Goal: Task Accomplishment & Management: Use online tool/utility

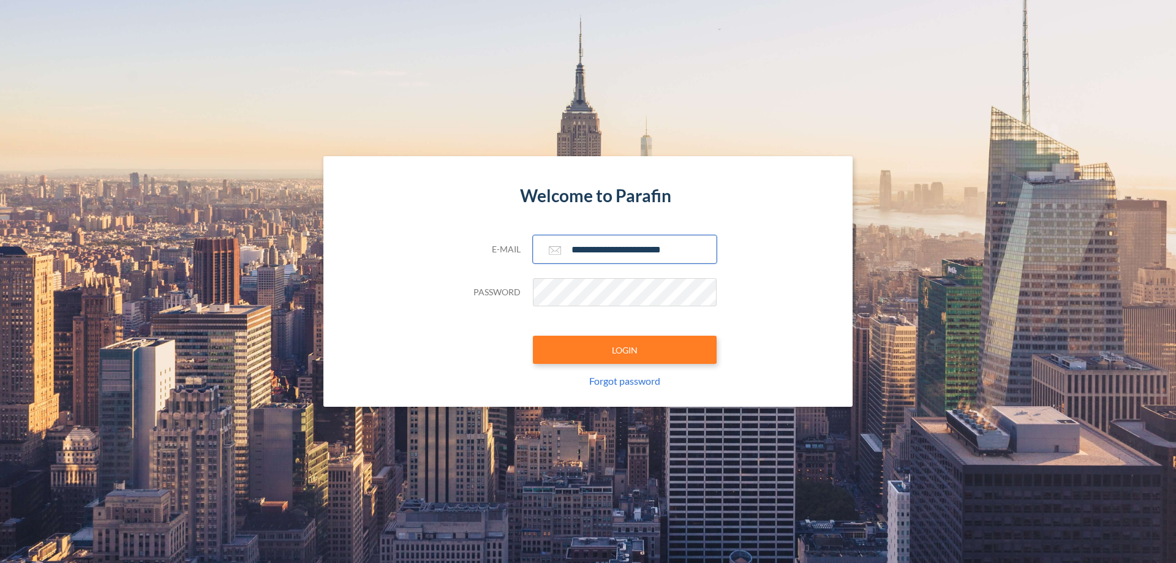
type input "**********"
click at [624, 350] on button "LOGIN" at bounding box center [625, 350] width 184 height 28
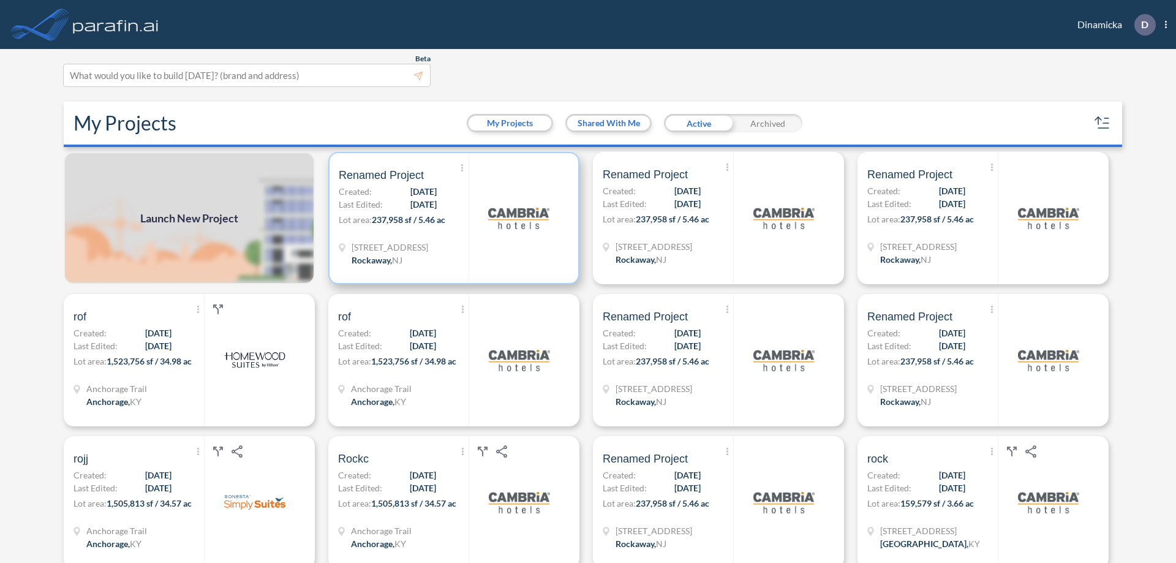
scroll to position [3, 0]
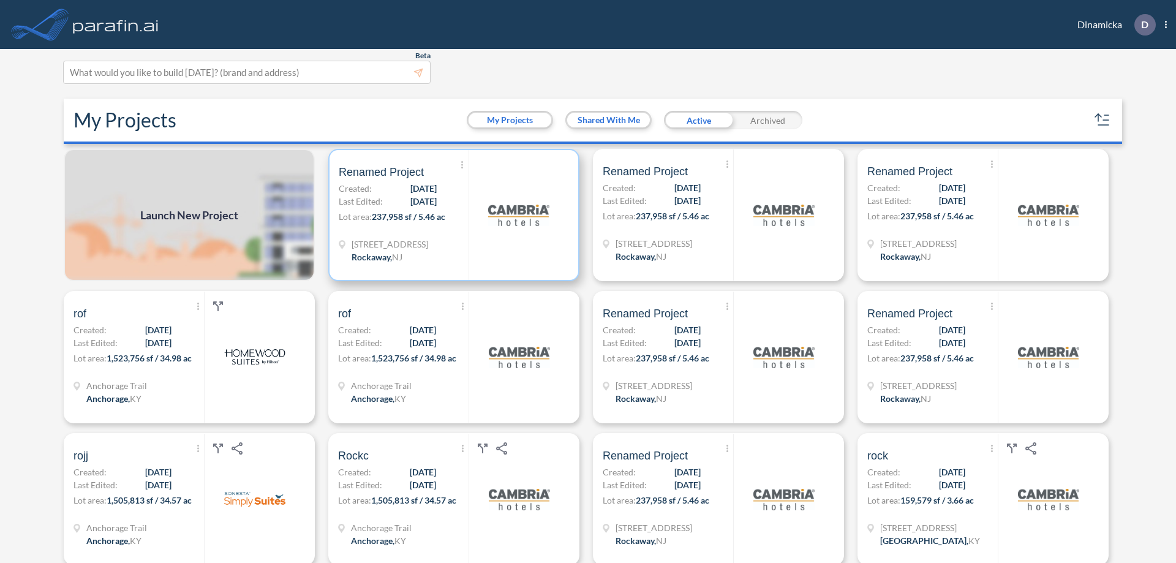
click at [451, 215] on p "Lot area: 237,958 sf / 5.46 ac" at bounding box center [404, 219] width 130 height 18
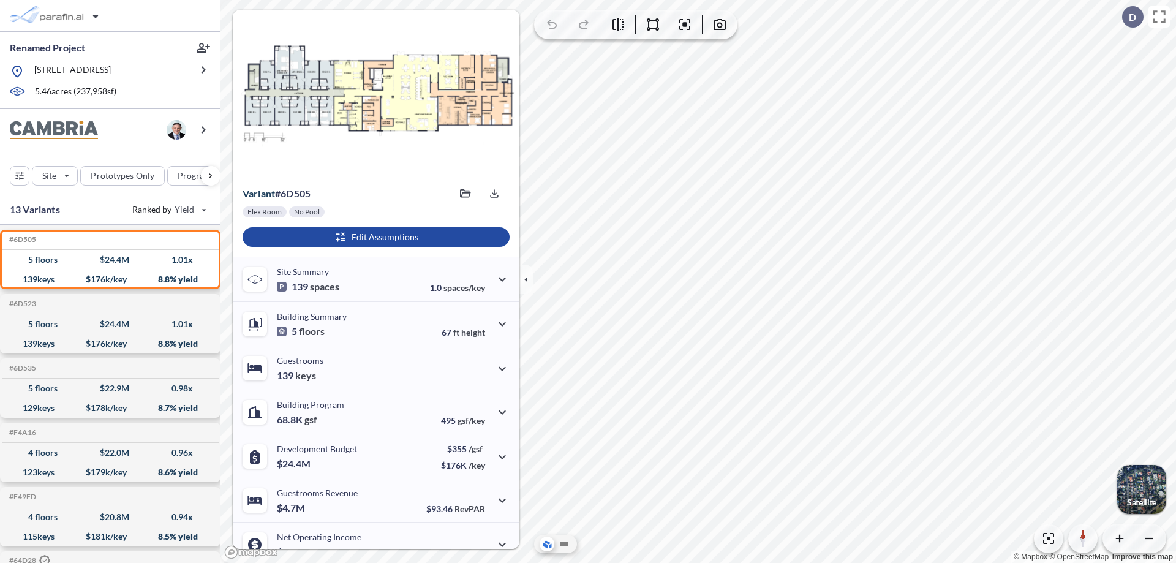
scroll to position [62, 0]
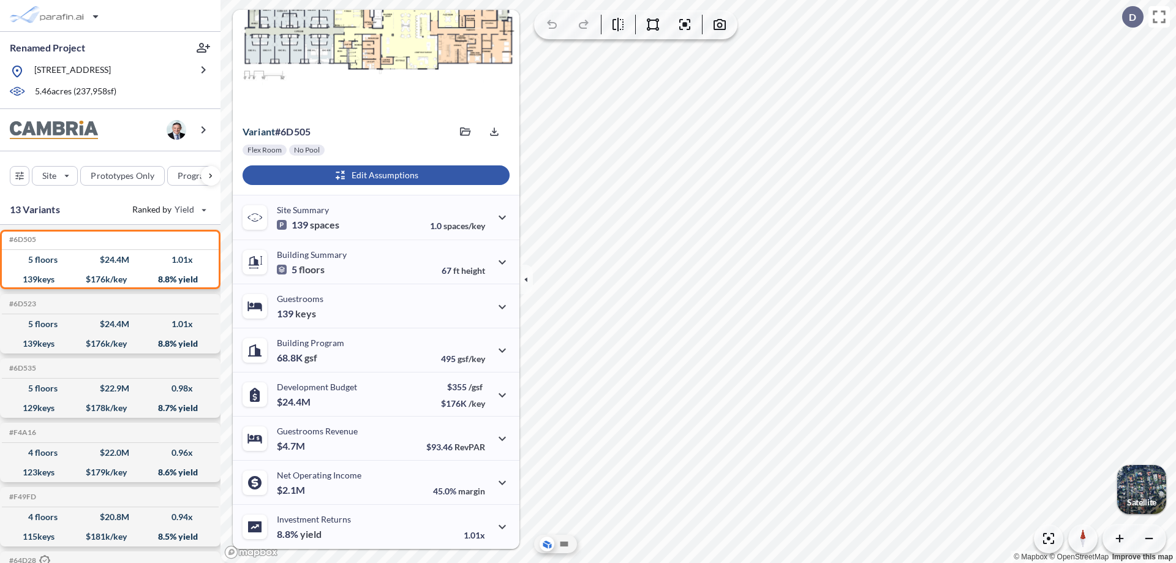
click at [374, 175] on div "button" at bounding box center [375, 175] width 267 height 20
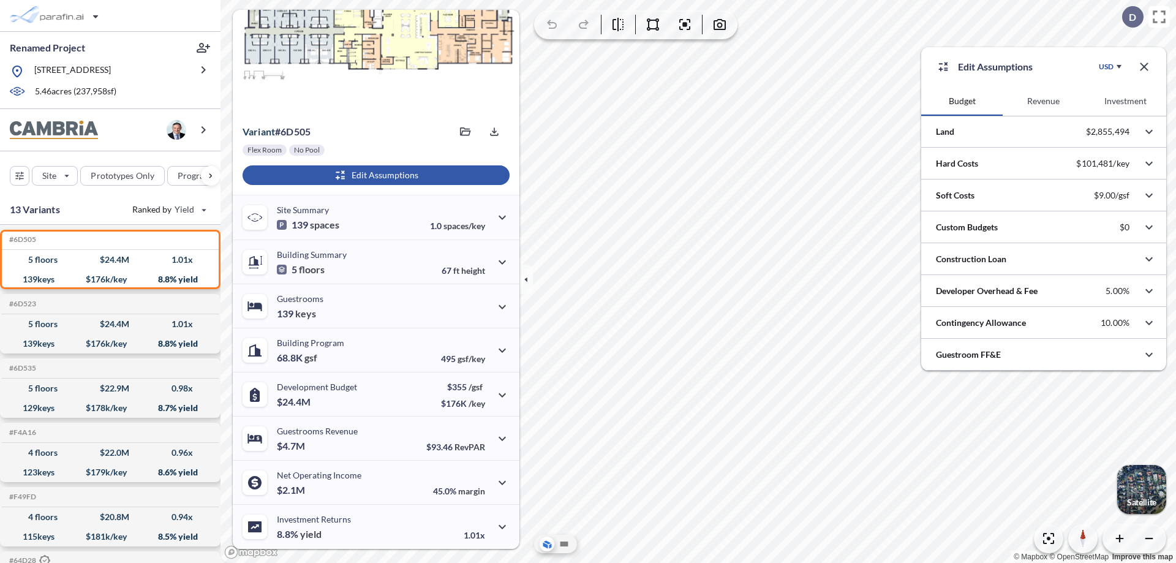
click at [1043, 101] on button "Revenue" at bounding box center [1042, 100] width 81 height 29
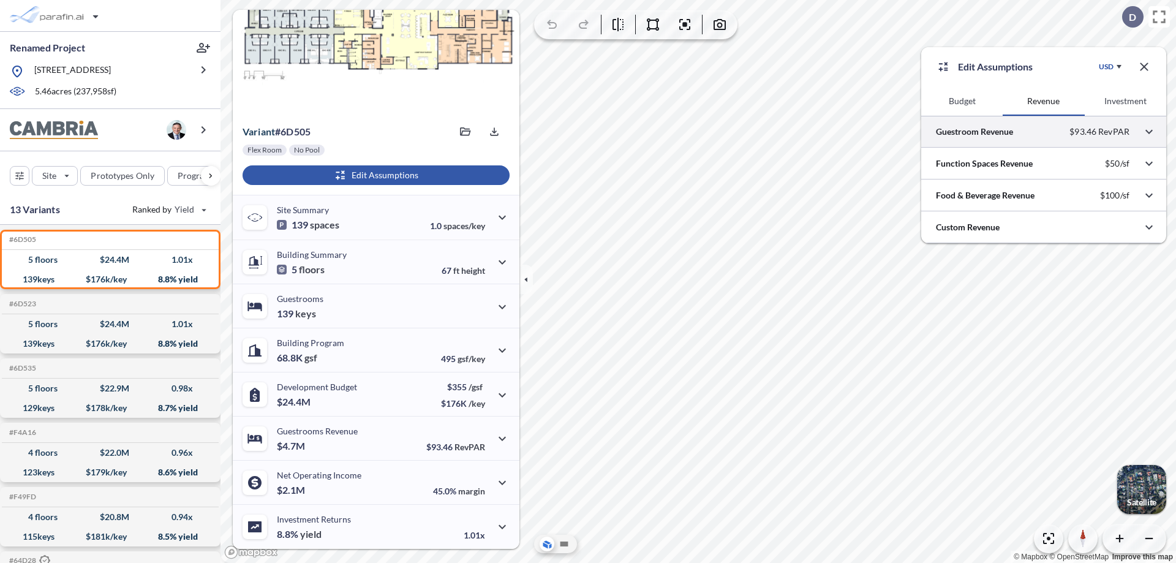
click at [1043, 132] on div at bounding box center [1043, 131] width 245 height 31
